Goal: Transaction & Acquisition: Purchase product/service

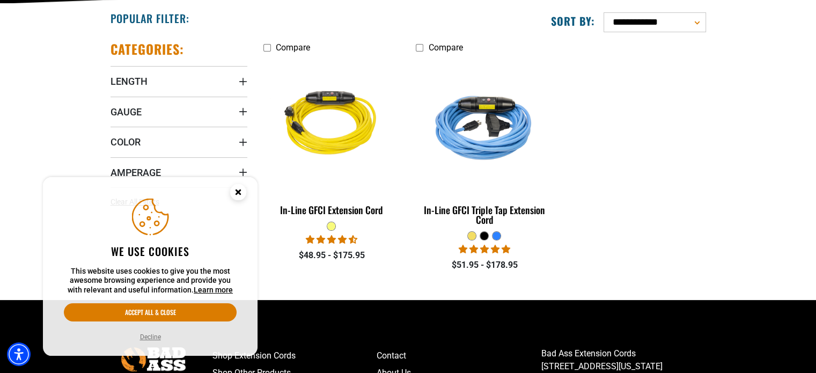
scroll to position [429, 0]
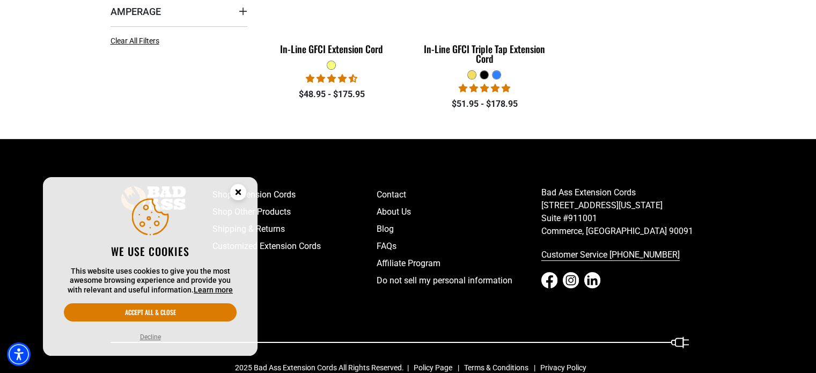
click at [237, 192] on icon "Close this option" at bounding box center [238, 192] width 4 height 4
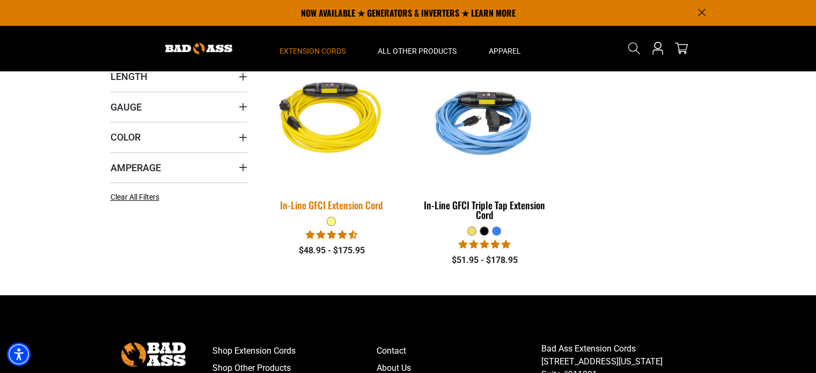
scroll to position [268, 0]
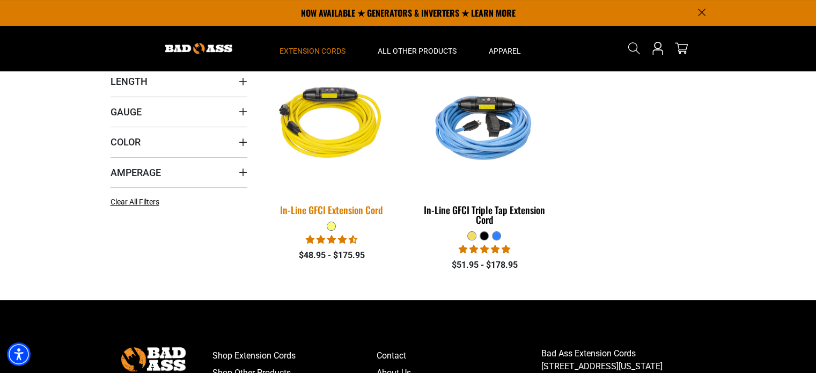
click at [333, 148] on img at bounding box center [331, 124] width 150 height 137
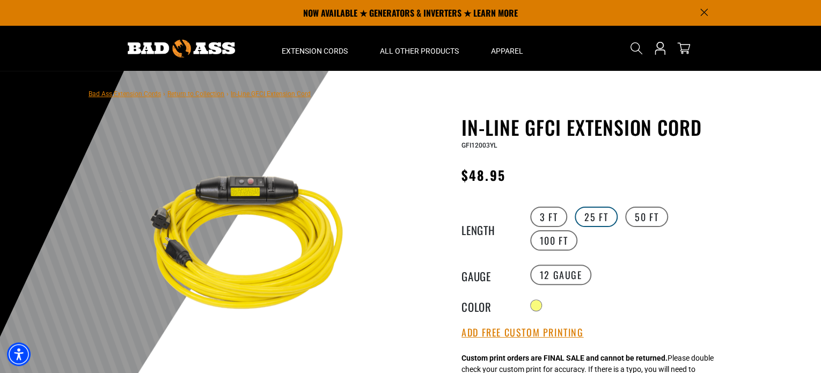
click at [603, 217] on label "25 FT" at bounding box center [595, 216] width 43 height 20
click at [655, 214] on label "50 FT" at bounding box center [646, 216] width 43 height 20
drag, startPoint x: 533, startPoint y: 178, endPoint x: 464, endPoint y: 180, distance: 68.2
click at [464, 180] on div "Regular price $109.95 Regular price Sale price 109.95 Unit price / per Sale Sol…" at bounding box center [592, 177] width 263 height 27
copy span "$109.95"
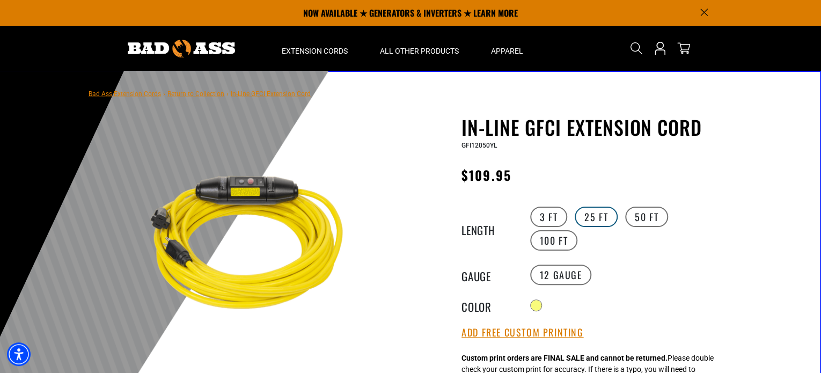
click at [588, 216] on label "25 FT" at bounding box center [595, 216] width 43 height 20
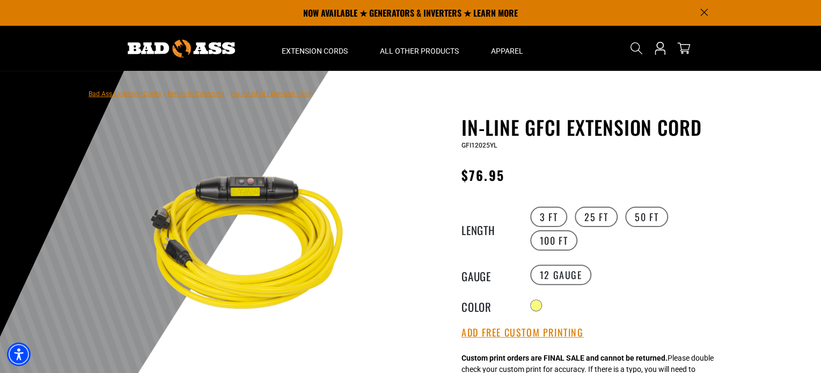
drag, startPoint x: 488, startPoint y: 177, endPoint x: 504, endPoint y: 178, distance: 16.7
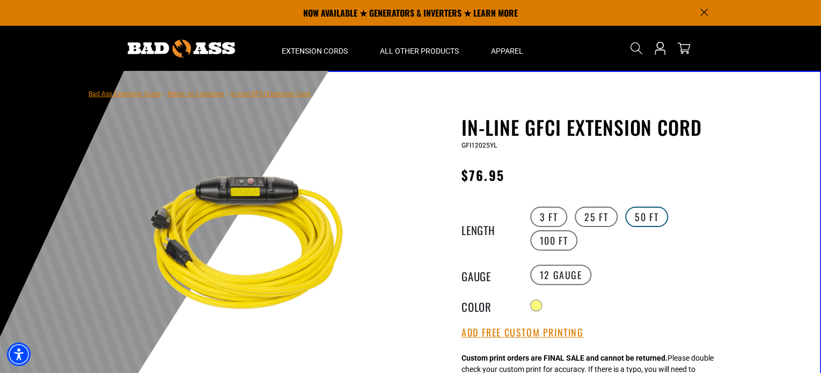
click at [637, 212] on label "50 FT" at bounding box center [646, 216] width 43 height 20
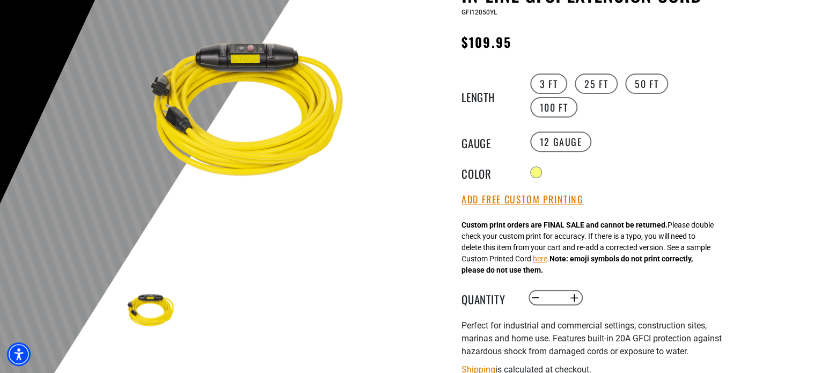
scroll to position [215, 0]
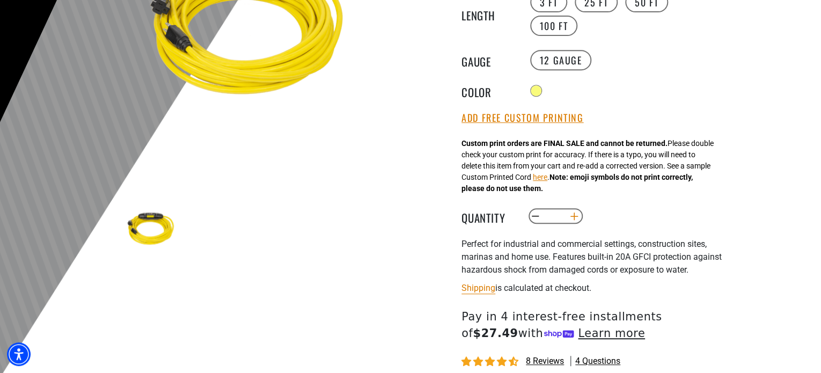
click at [574, 207] on button "Increase quantity for In-Line GFCI Extension Cord" at bounding box center [574, 216] width 17 height 18
type input "*"
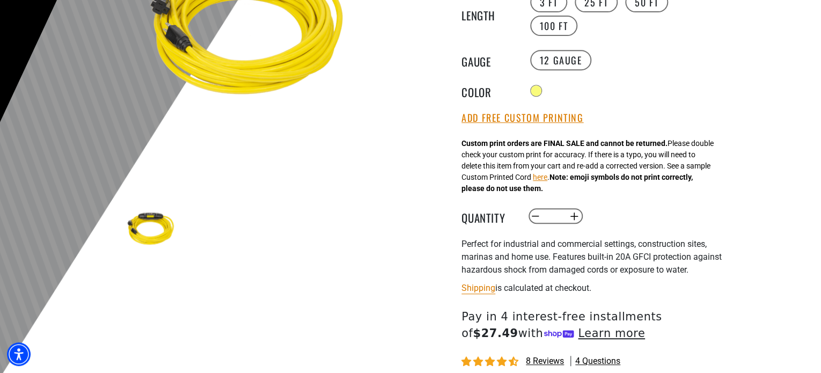
scroll to position [268, 0]
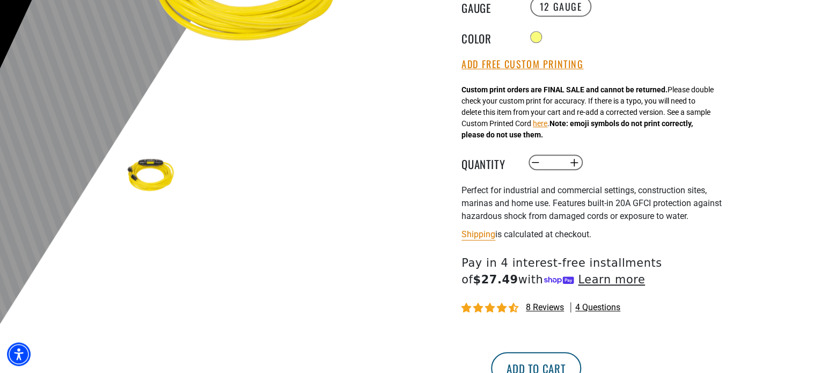
click at [581, 352] on button "Add to cart" at bounding box center [536, 368] width 90 height 32
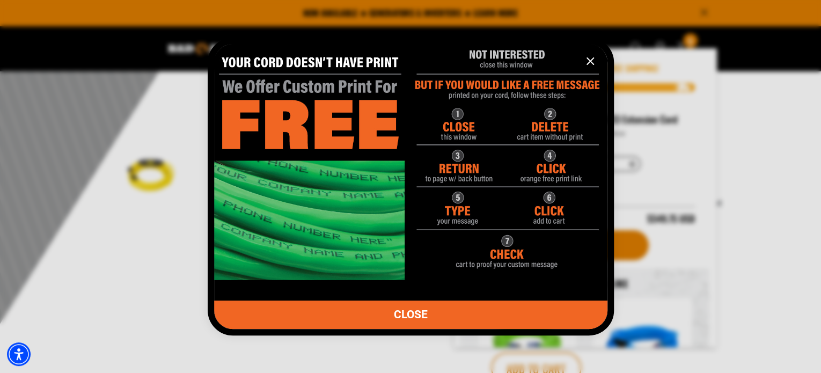
click at [594, 63] on icon "information" at bounding box center [590, 61] width 13 height 13
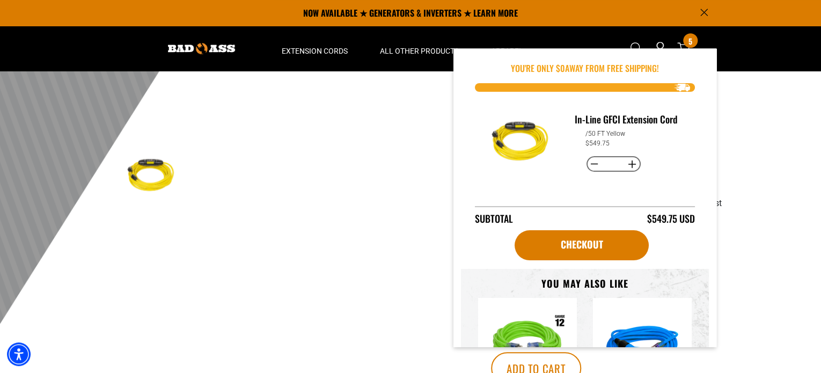
click at [748, 203] on div at bounding box center [410, 66] width 821 height 526
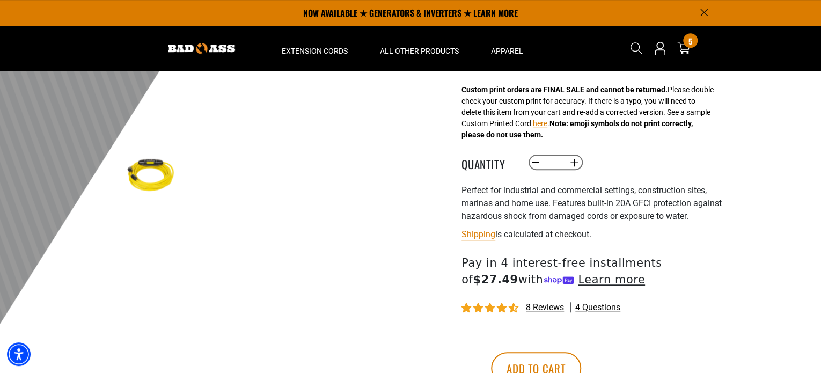
scroll to position [0, 0]
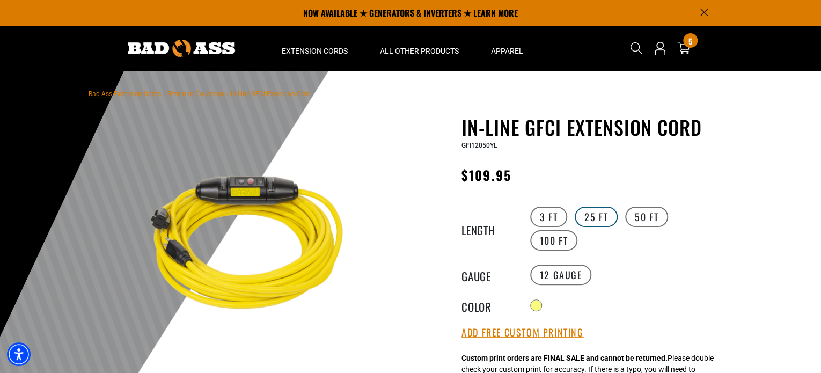
click at [587, 213] on label "25 FT" at bounding box center [595, 216] width 43 height 20
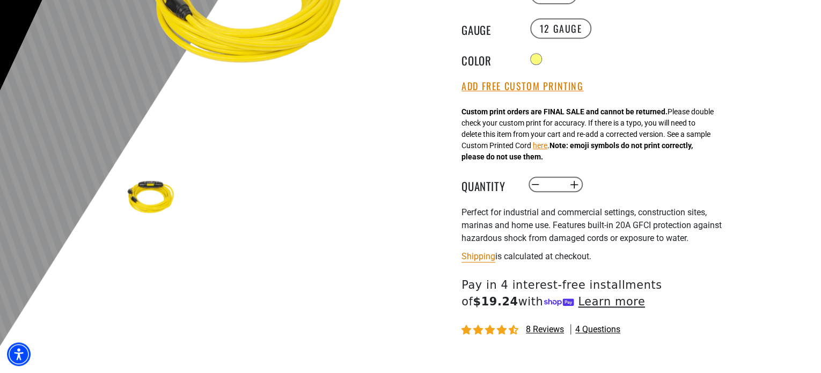
scroll to position [268, 0]
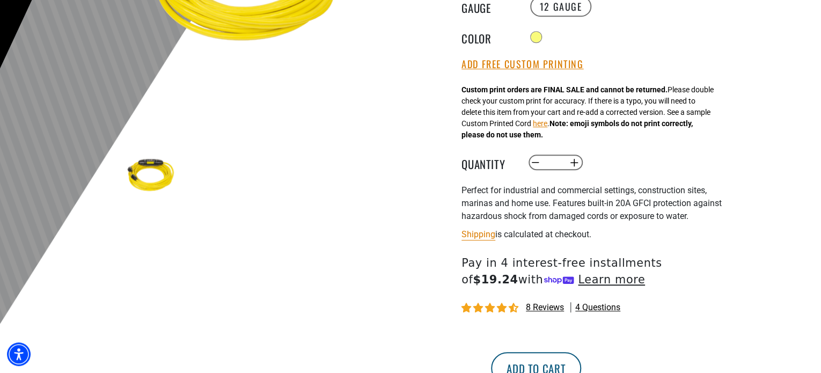
click at [581, 352] on button "Add to cart" at bounding box center [536, 368] width 90 height 32
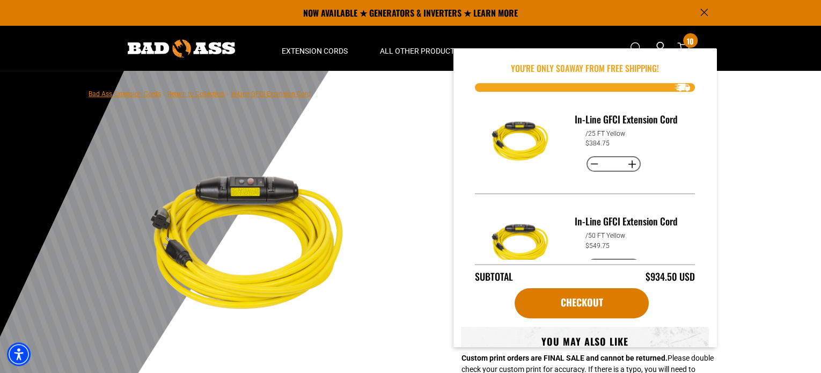
scroll to position [36, 0]
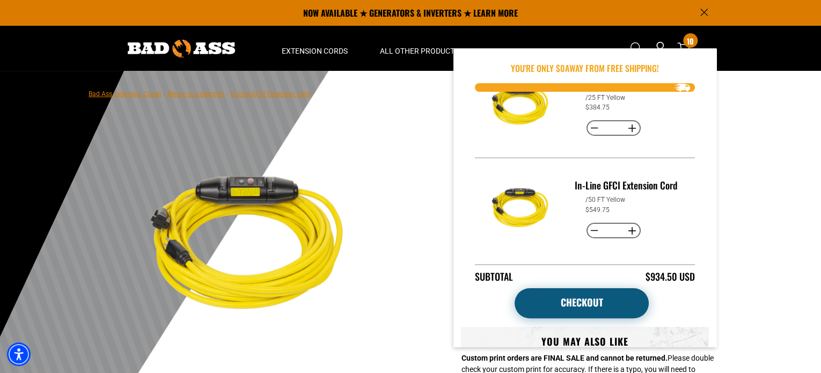
click at [580, 300] on link "Checkout" at bounding box center [581, 303] width 134 height 30
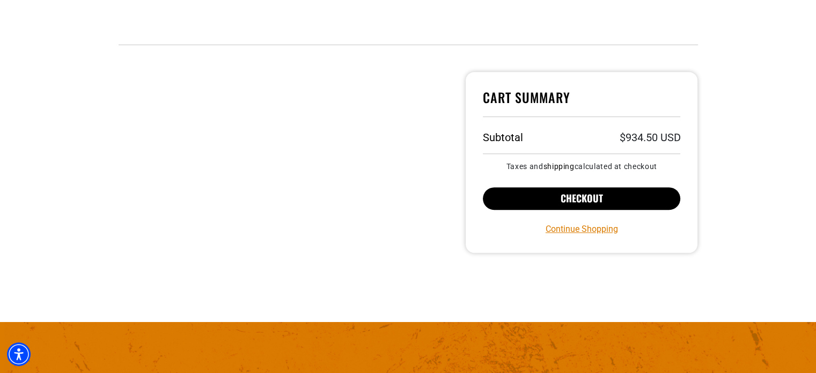
scroll to position [483, 0]
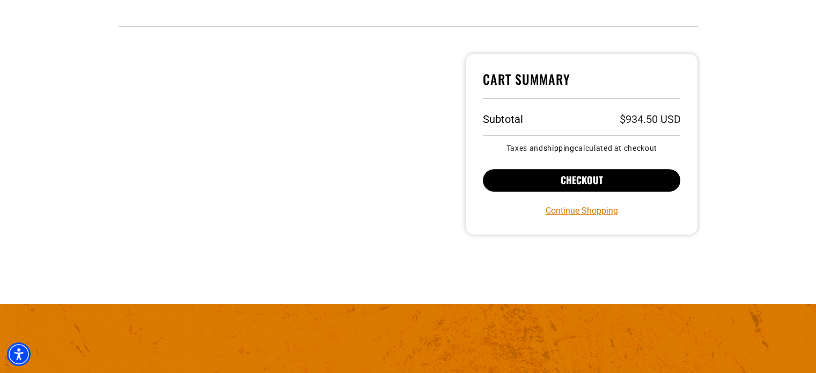
click at [558, 187] on button "Checkout" at bounding box center [582, 180] width 198 height 23
